Goal: Task Accomplishment & Management: Manage account settings

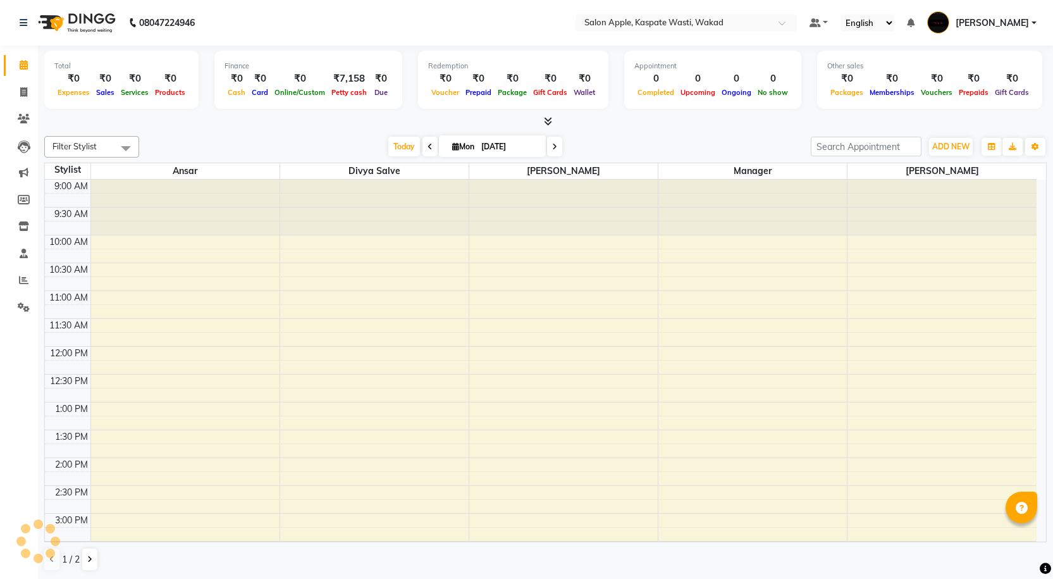
click at [1010, 25] on span "[PERSON_NAME]" at bounding box center [992, 22] width 73 height 13
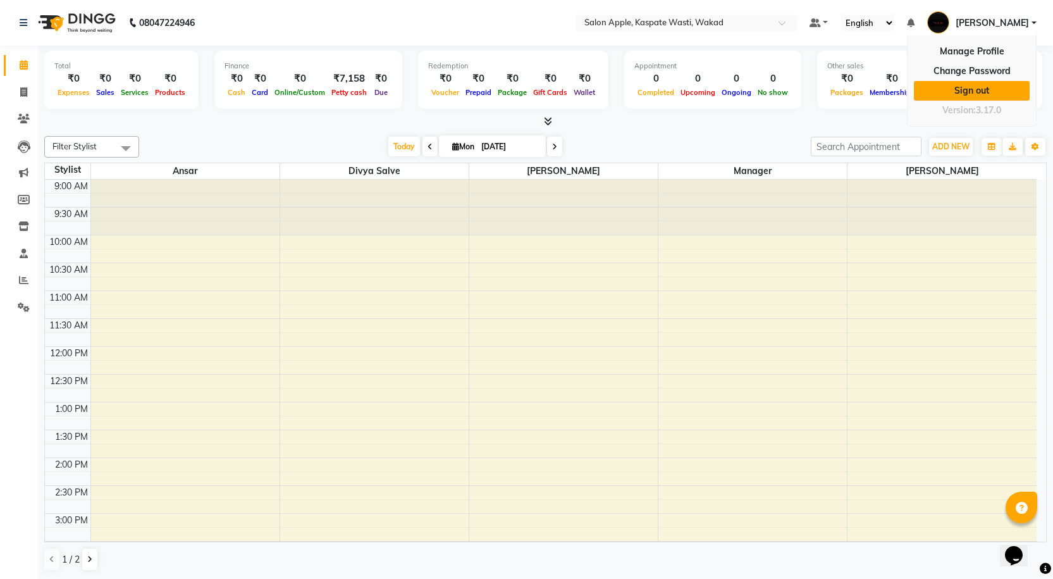
click at [1000, 84] on link "Sign out" at bounding box center [972, 91] width 116 height 20
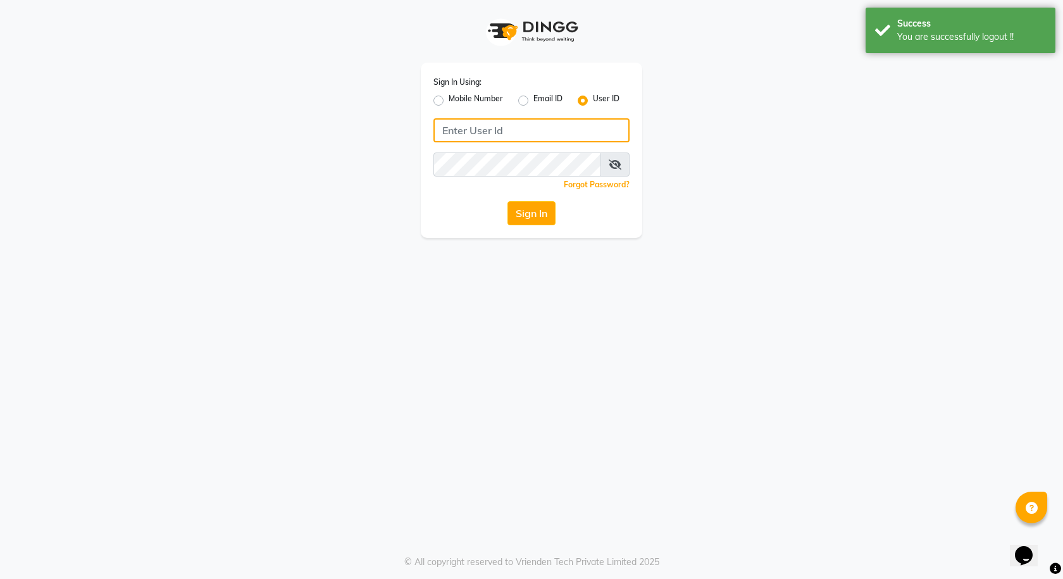
type input "9921430102"
click at [449, 102] on label "Mobile Number" at bounding box center [476, 100] width 54 height 15
click at [449, 101] on input "Mobile Number" at bounding box center [453, 97] width 8 height 8
radio input "true"
radio input "false"
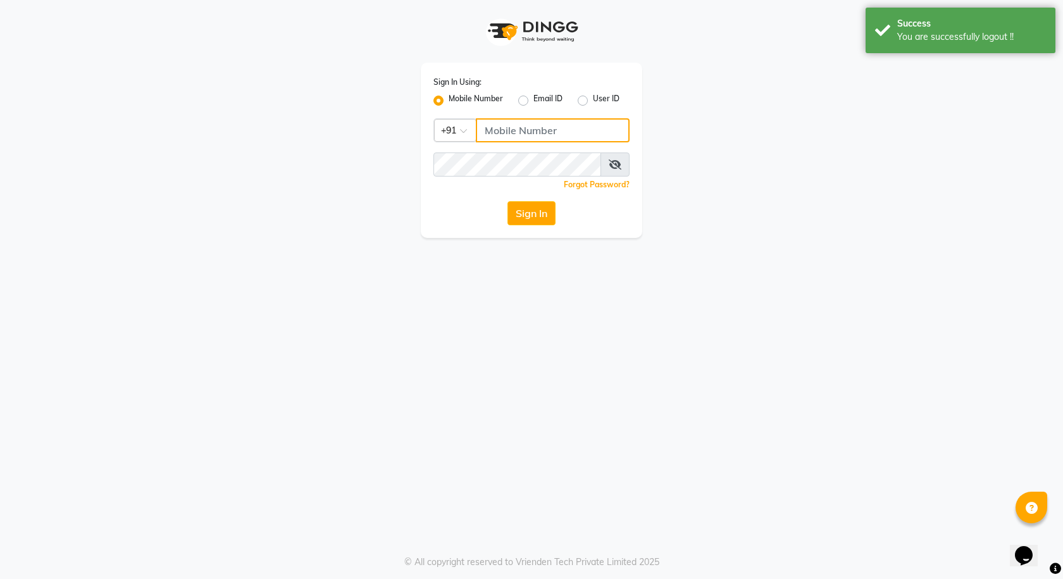
click at [559, 129] on input "Username" at bounding box center [553, 130] width 154 height 24
type input "9921216312"
click at [619, 164] on icon at bounding box center [615, 164] width 13 height 10
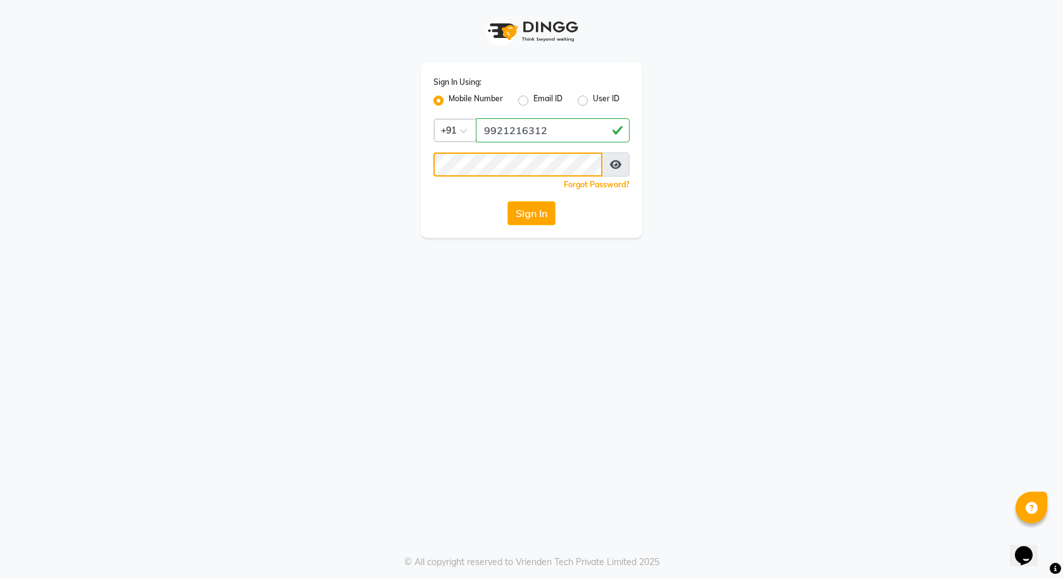
click at [415, 165] on div "Sign In Using: Mobile Number Email ID User ID Country Code × [PHONE_NUMBER] Rem…" at bounding box center [531, 119] width 240 height 238
click at [523, 203] on button "Sign In" at bounding box center [531, 213] width 48 height 24
click at [559, 130] on input "9921216312" at bounding box center [553, 130] width 154 height 24
click at [533, 212] on button "Sign In" at bounding box center [531, 213] width 48 height 24
